Goal: Task Accomplishment & Management: Manage account settings

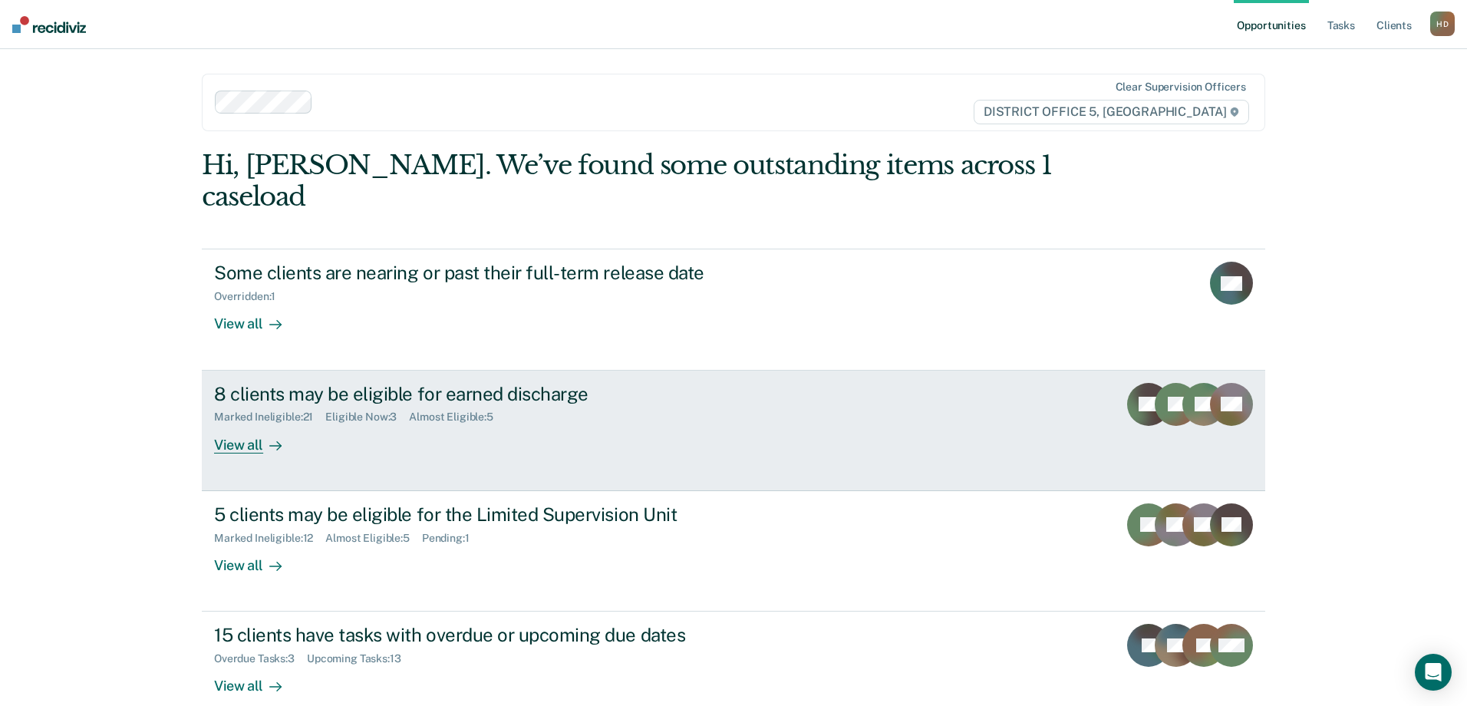
click at [239, 424] on div "View all" at bounding box center [257, 439] width 86 height 30
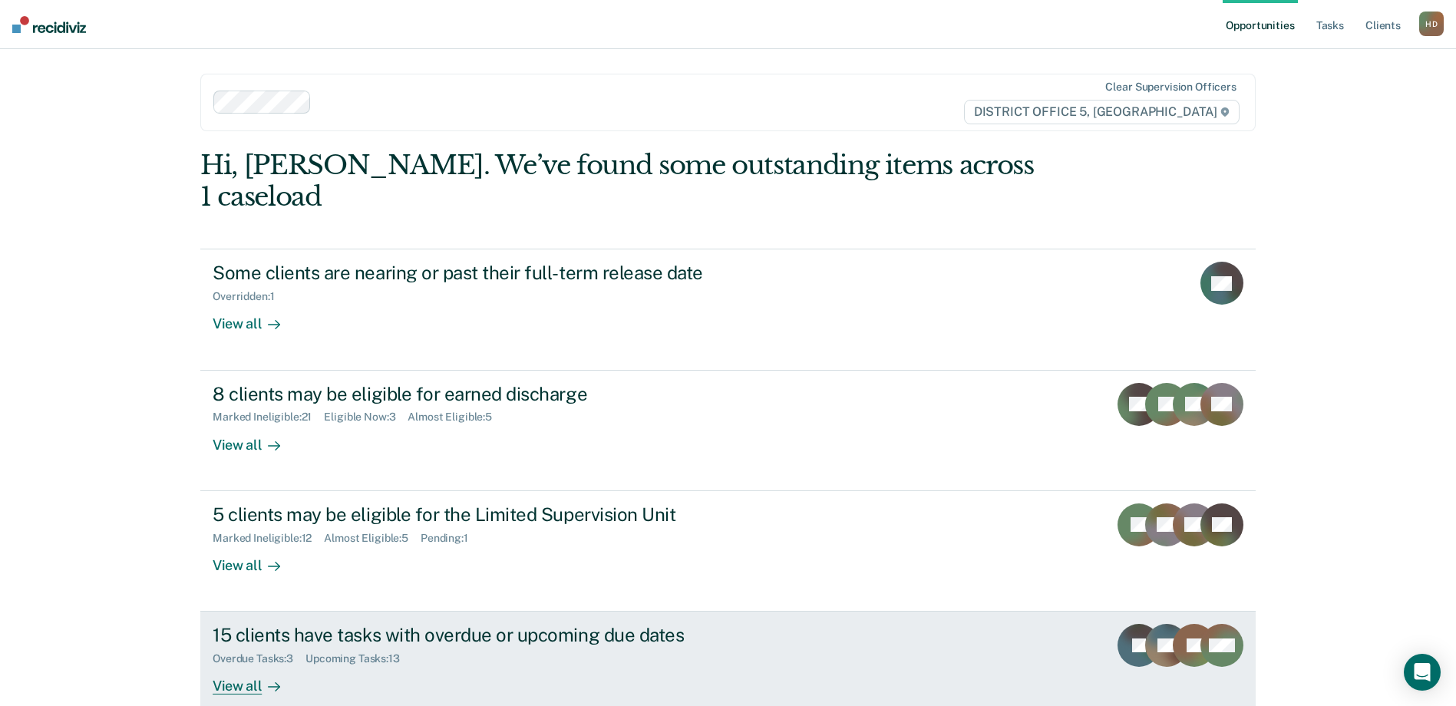
click at [287, 665] on div "View all" at bounding box center [256, 680] width 86 height 30
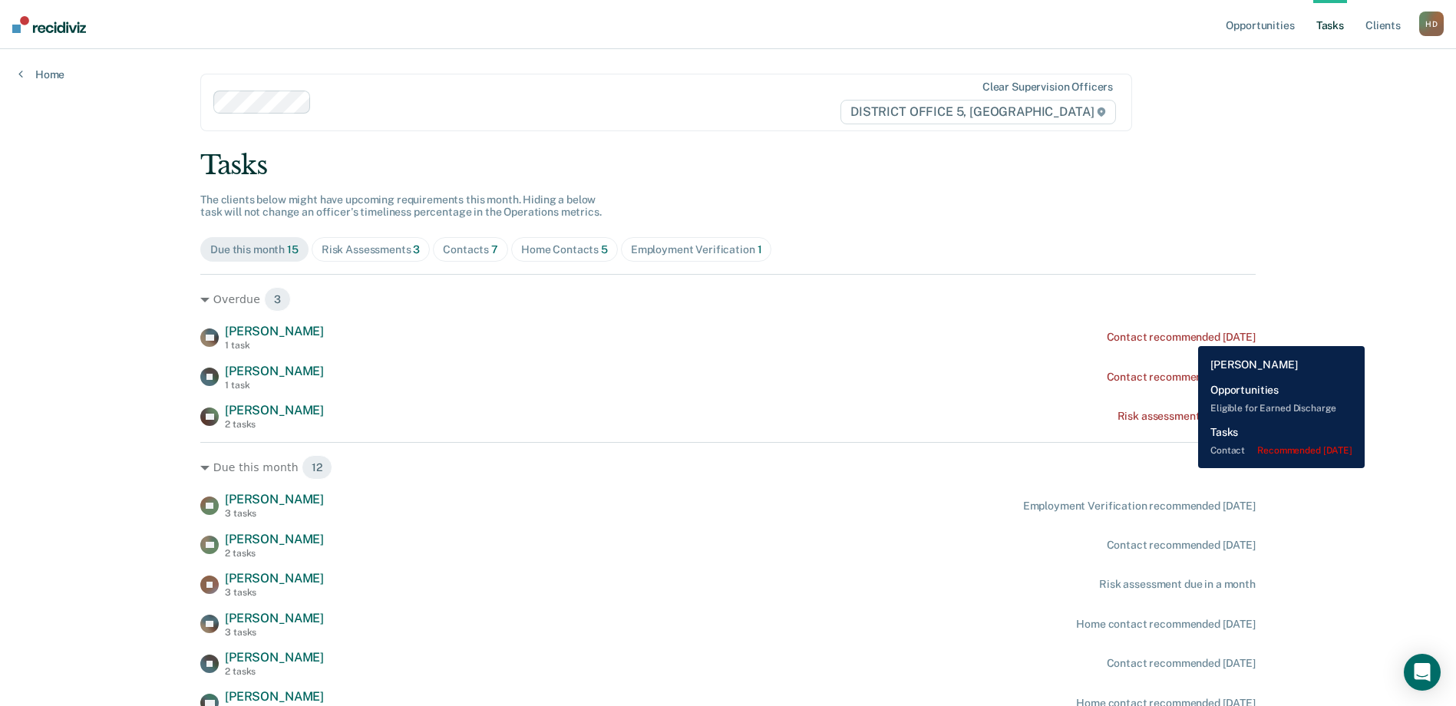
click at [1186, 335] on div "Contact recommended [DATE]" at bounding box center [1181, 337] width 149 height 13
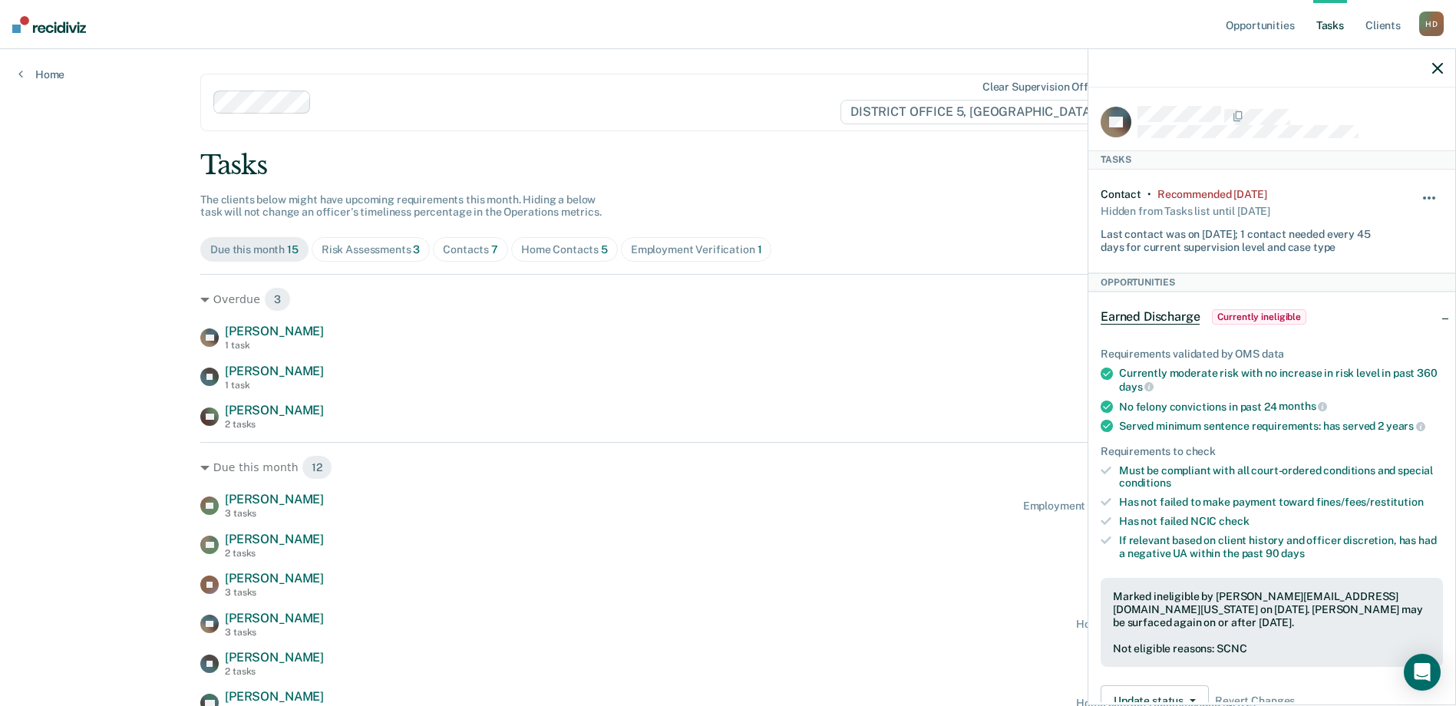
click at [1417, 193] on button "button" at bounding box center [1430, 205] width 26 height 25
click at [1380, 295] on button "30 days" at bounding box center [1387, 295] width 111 height 25
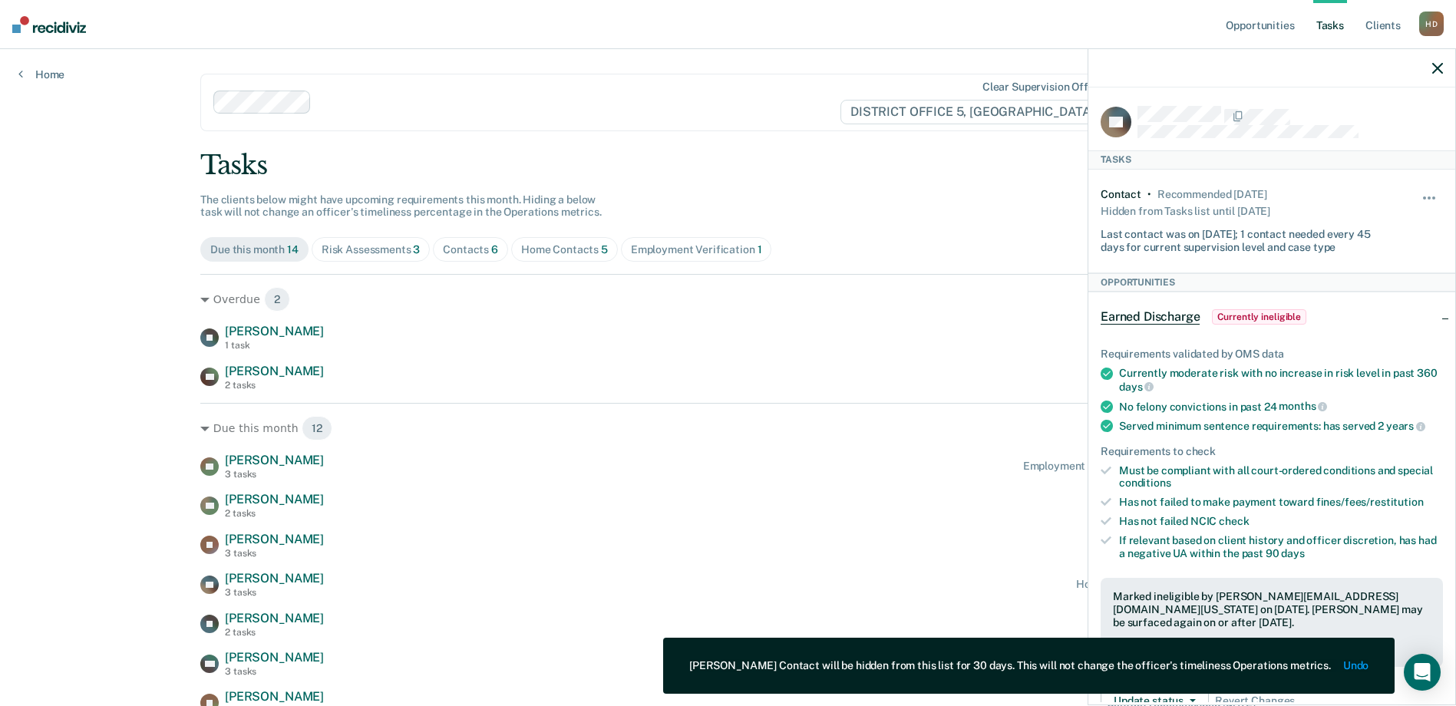
click at [985, 197] on div "Tasks The clients below might have upcoming requirements this month. Hiding a b…" at bounding box center [727, 532] width 1055 height 764
click at [1435, 68] on icon "button" at bounding box center [1437, 68] width 11 height 11
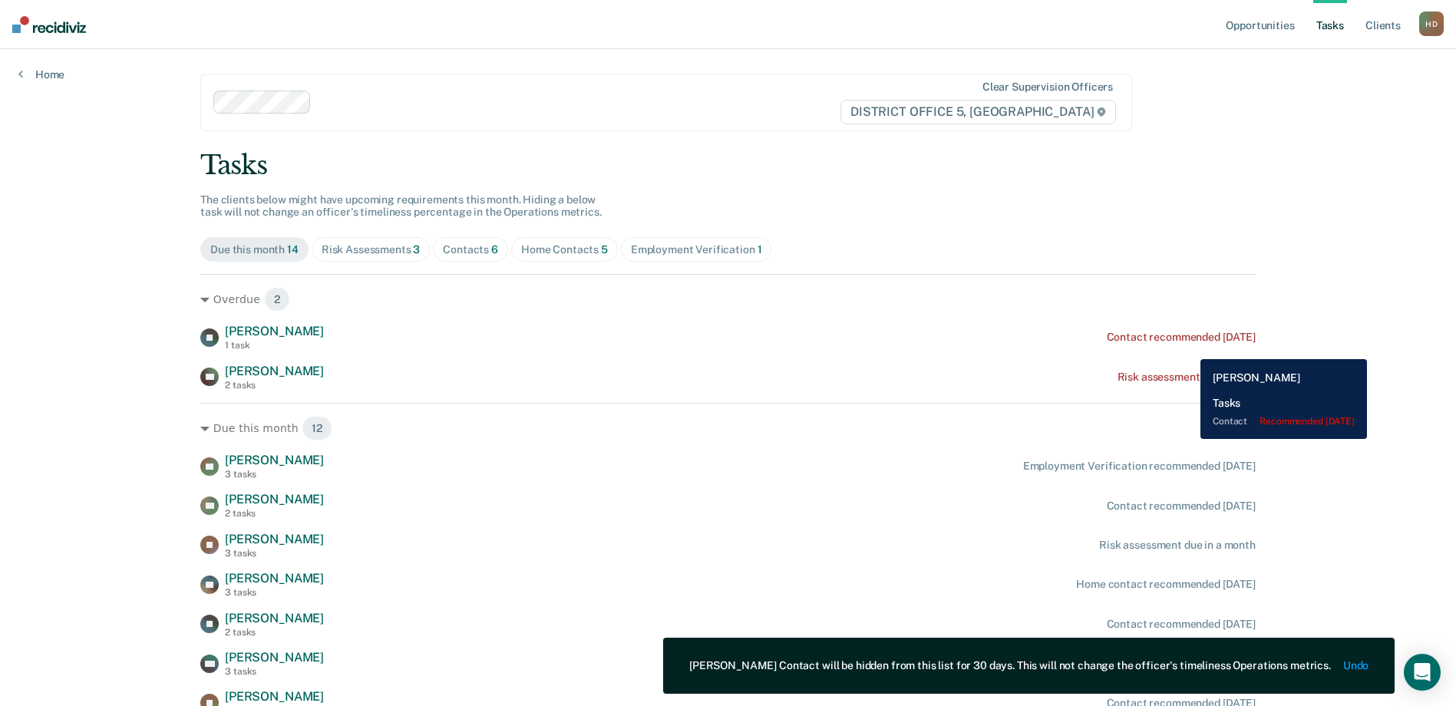
click at [1189, 348] on div "[PERSON_NAME] 1 task Contact recommended [DATE]" at bounding box center [727, 337] width 1055 height 27
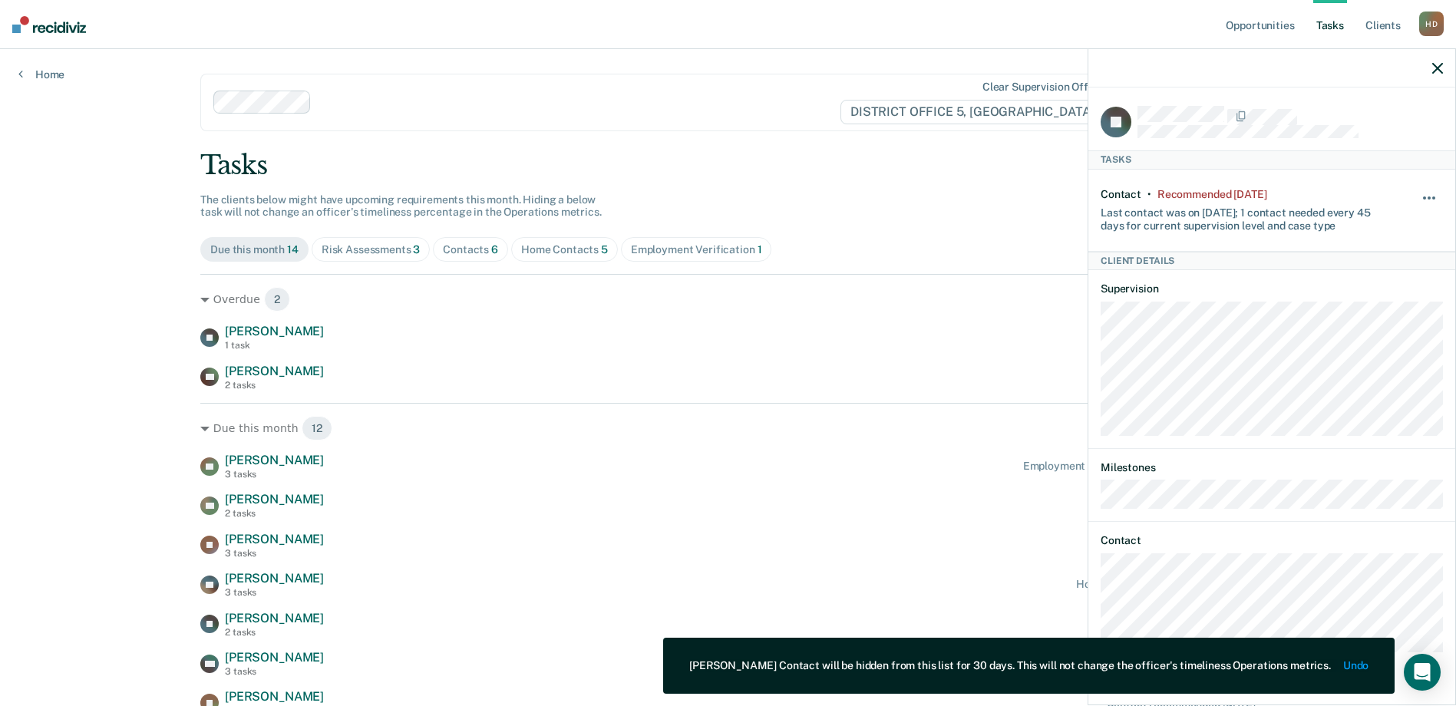
click at [1422, 200] on button "button" at bounding box center [1430, 205] width 26 height 25
click at [1348, 283] on button "30 days" at bounding box center [1387, 295] width 111 height 25
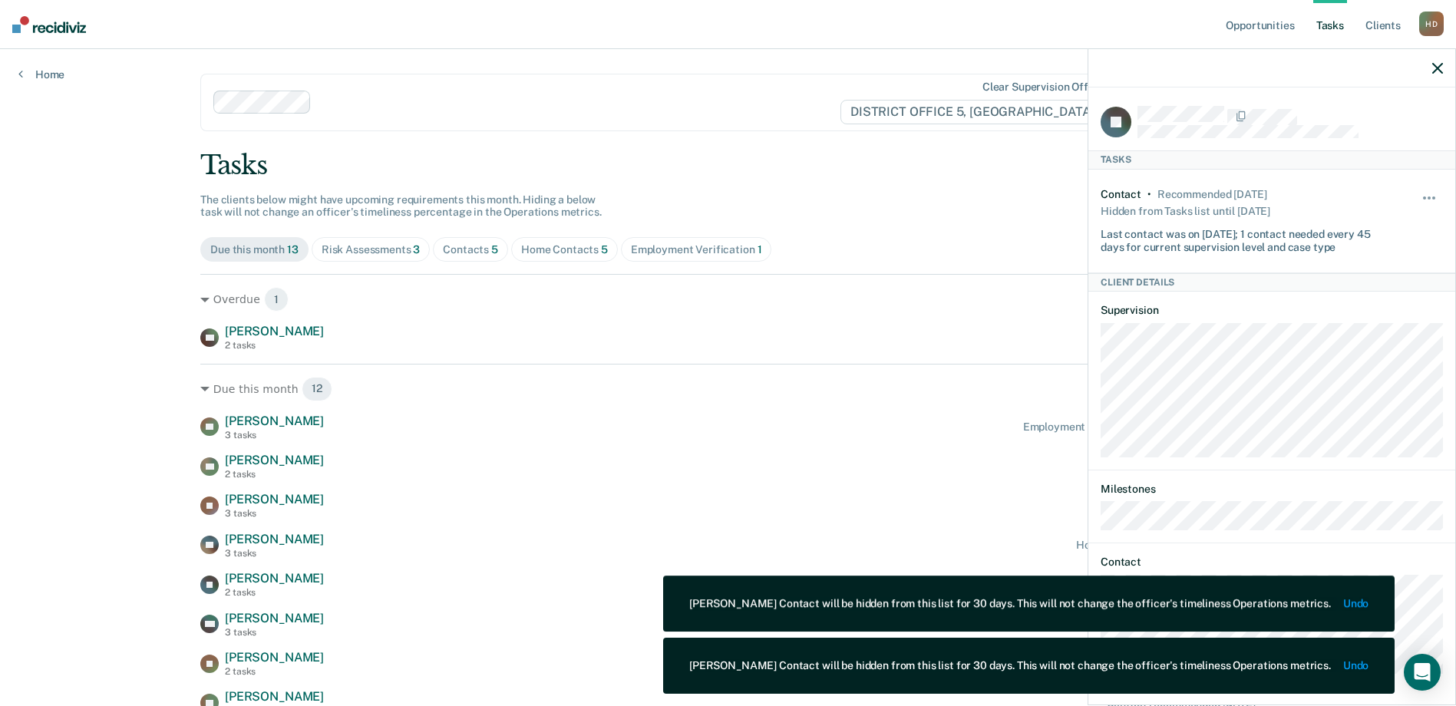
click at [1438, 71] on icon "button" at bounding box center [1437, 68] width 11 height 11
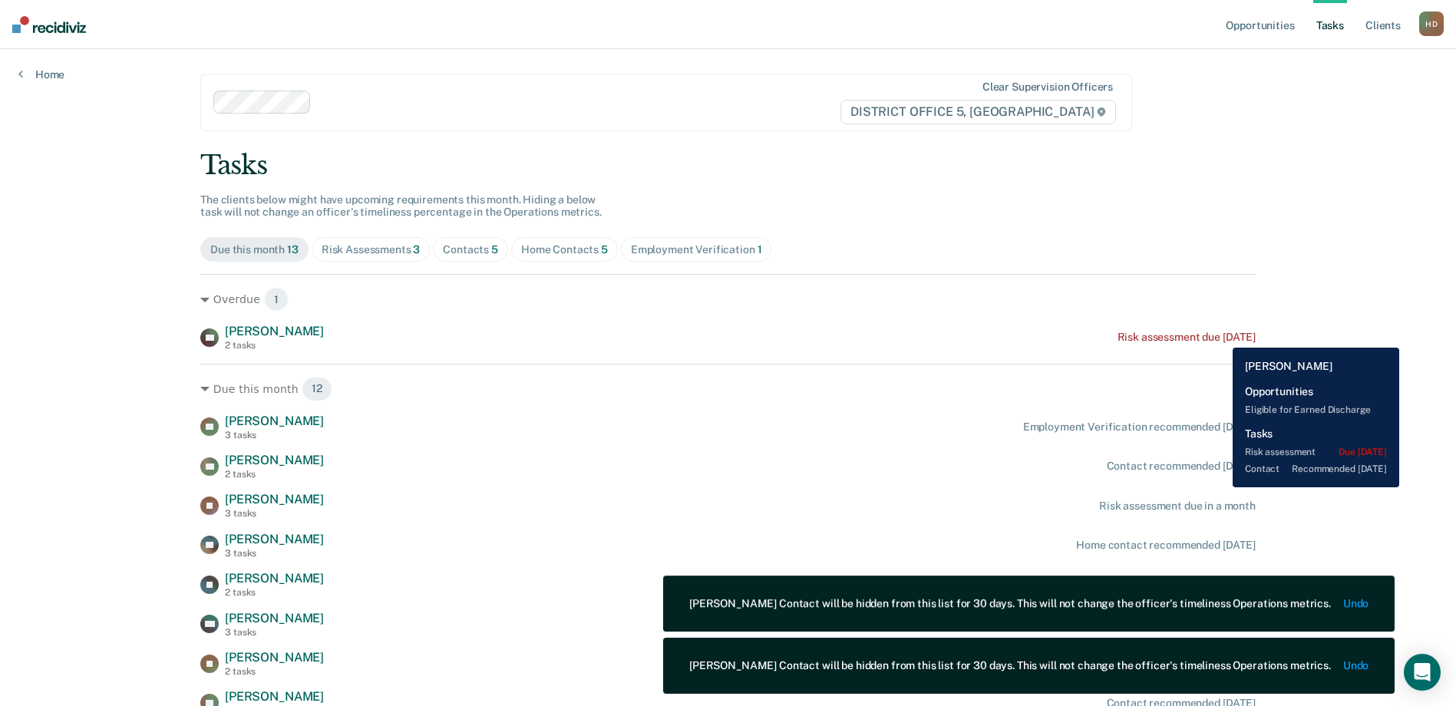
click at [1221, 336] on div "Risk assessment due [DATE]" at bounding box center [1186, 337] width 138 height 13
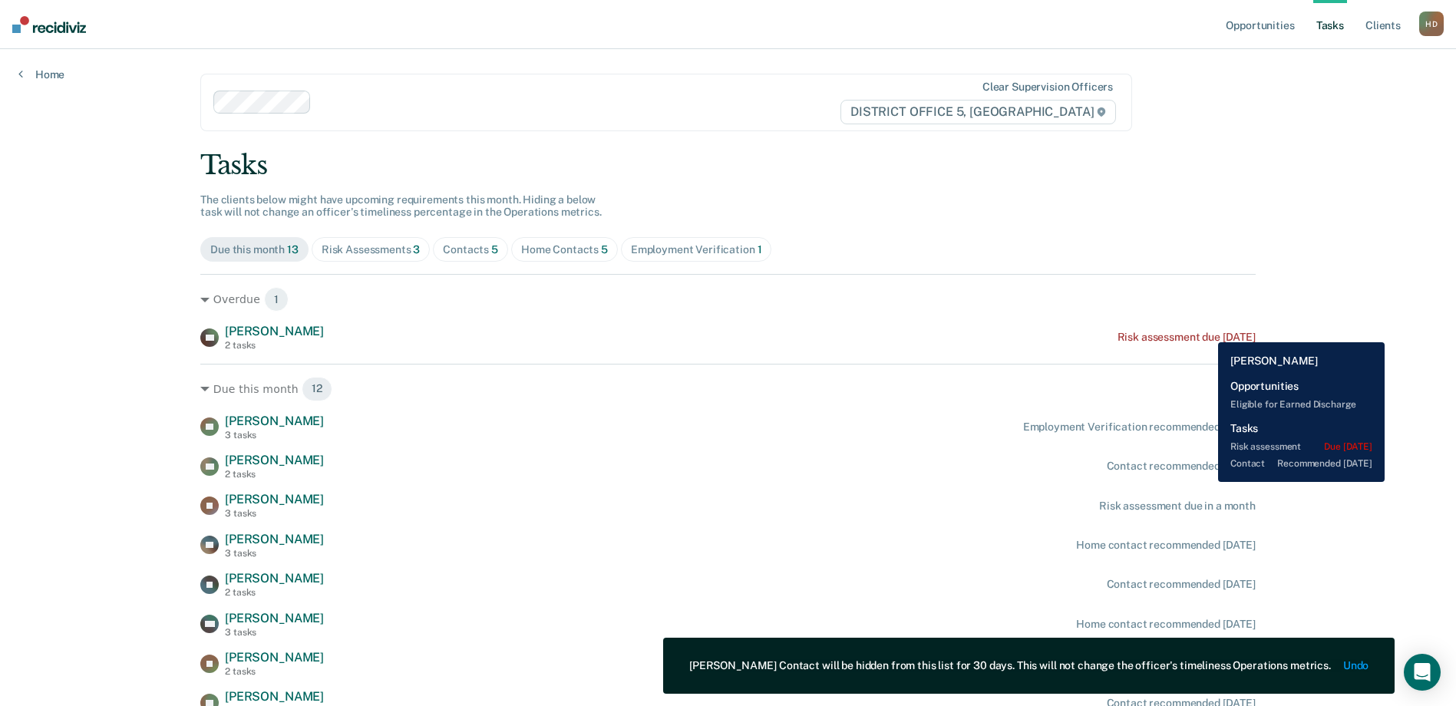
click at [1206, 331] on div "Risk assessment due [DATE]" at bounding box center [1186, 337] width 138 height 13
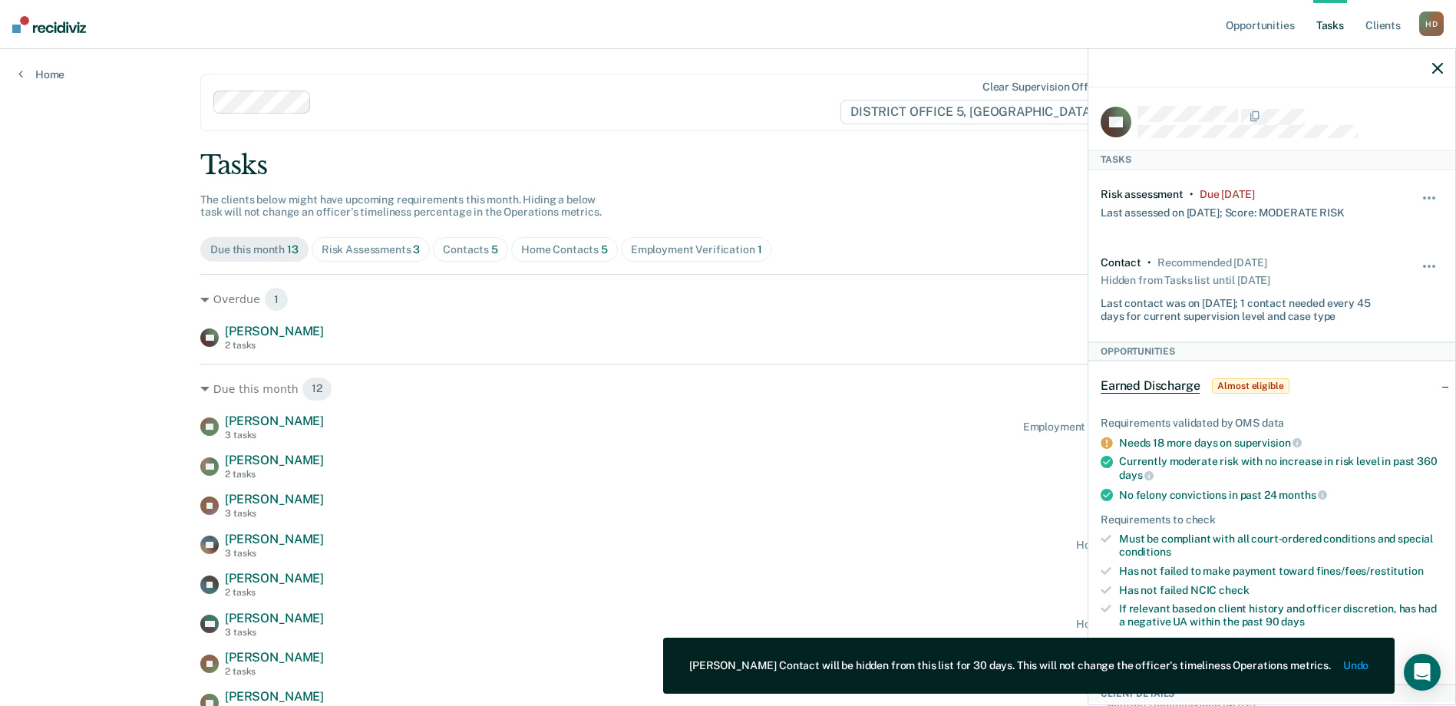
click at [1419, 188] on div "Hide from tasks list for... 7 days 30 days 90 days" at bounding box center [1430, 204] width 26 height 32
click at [1421, 193] on button "button" at bounding box center [1430, 205] width 26 height 25
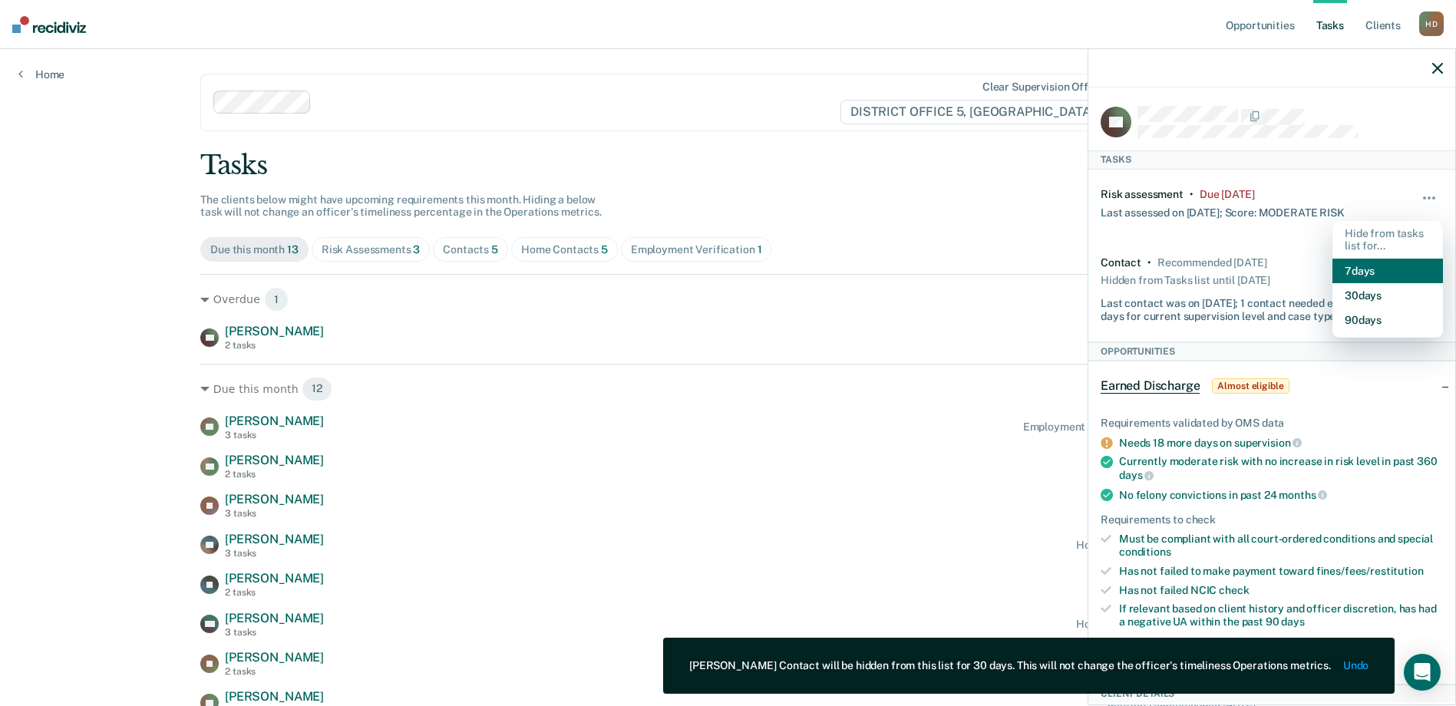
click at [1357, 262] on button "7 days" at bounding box center [1387, 271] width 111 height 25
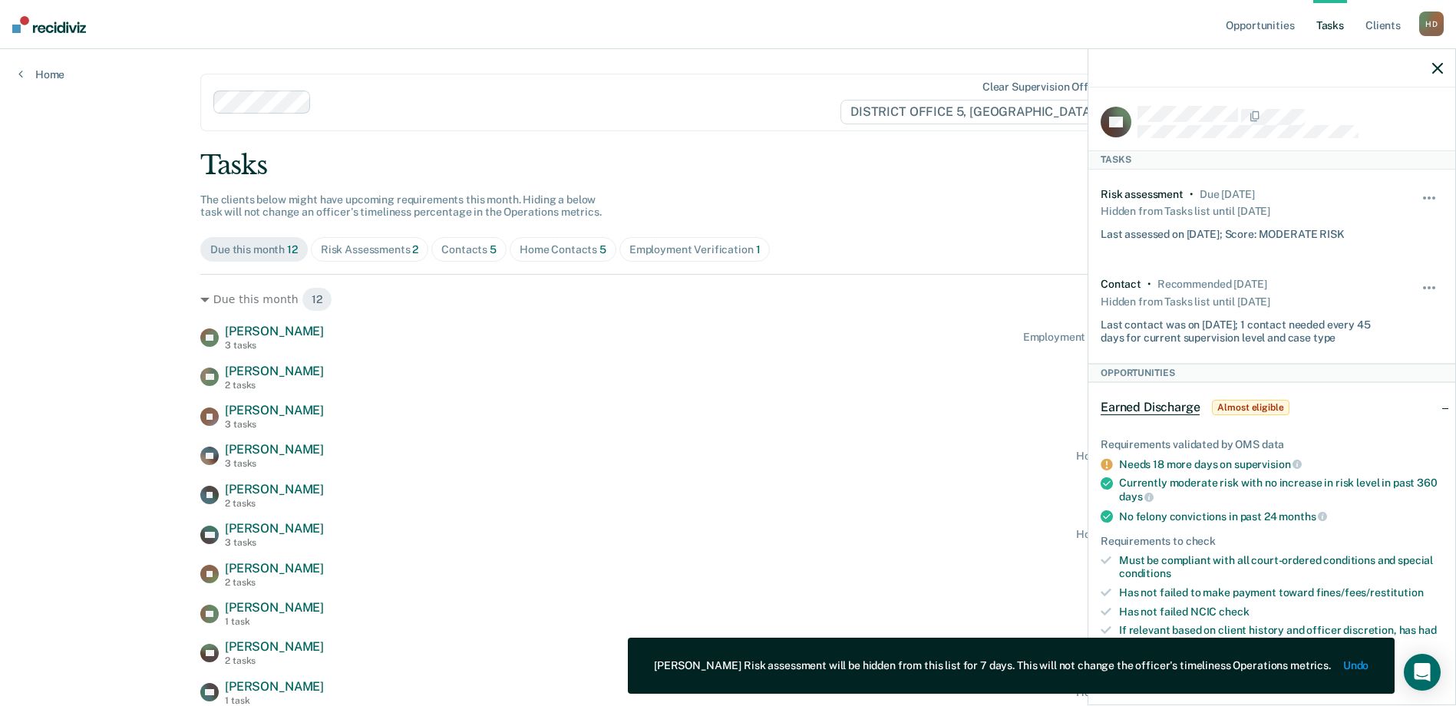
click at [1434, 68] on icon "button" at bounding box center [1437, 68] width 11 height 11
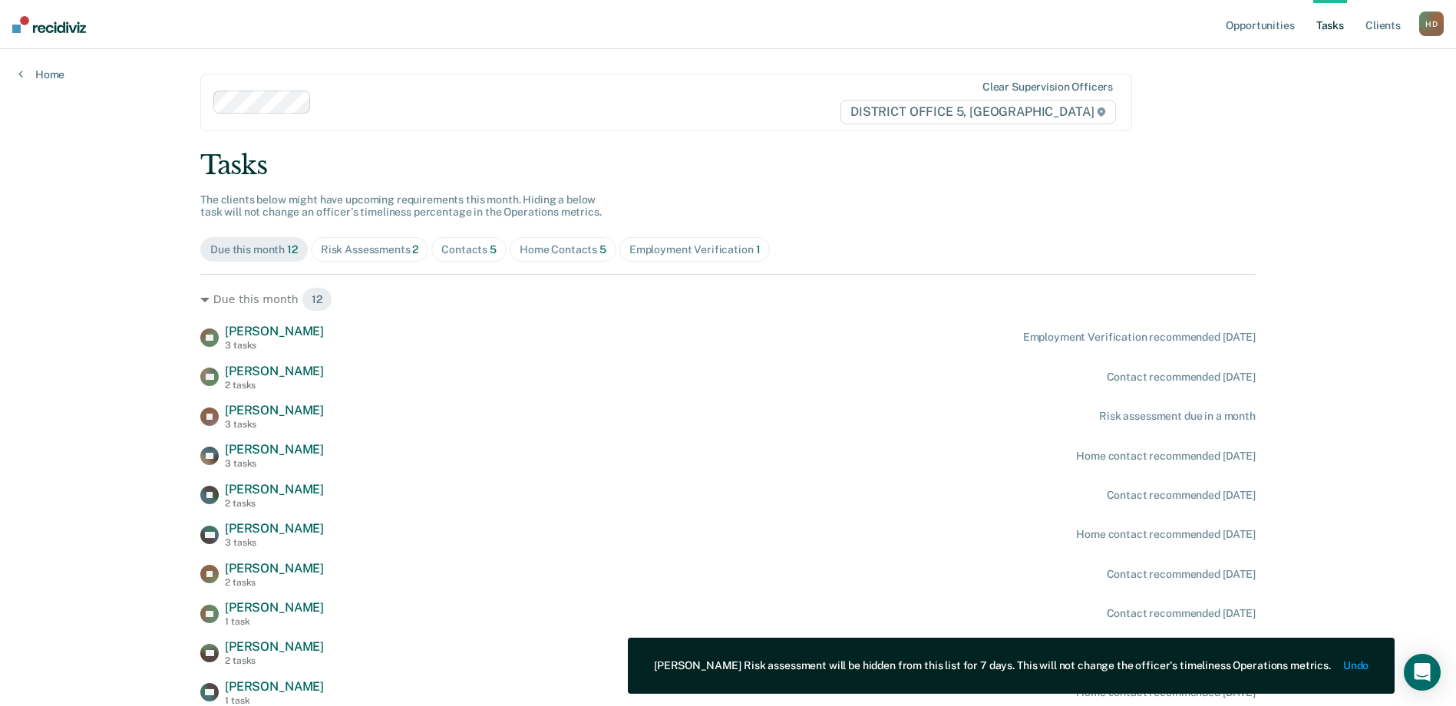
click at [705, 242] on span "Employment Verification 1" at bounding box center [694, 249] width 151 height 25
